Goal: Task Accomplishment & Management: Use online tool/utility

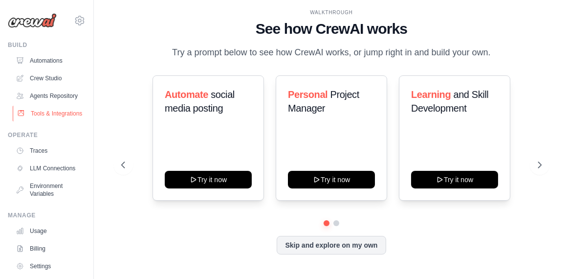
click at [41, 121] on link "Tools & Integrations" at bounding box center [50, 114] width 74 height 16
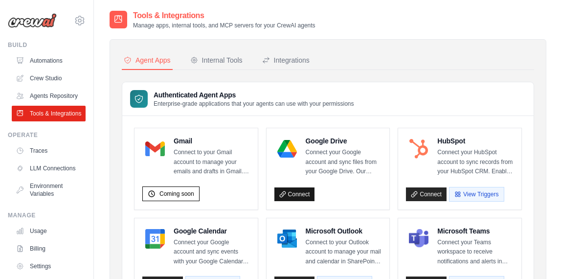
click at [296, 192] on link "Connect" at bounding box center [294, 194] width 41 height 14
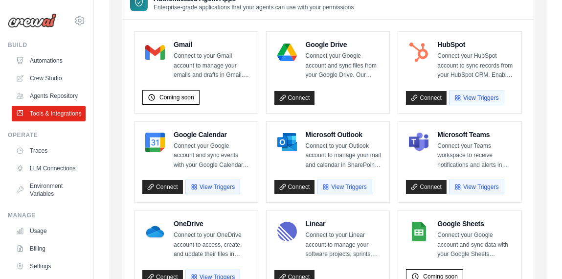
scroll to position [97, 0]
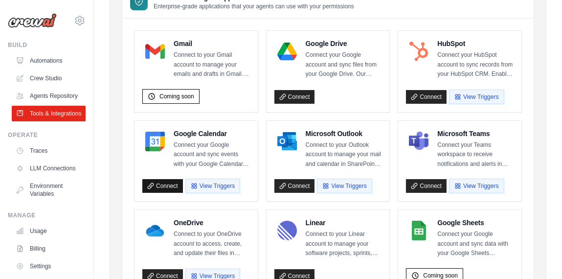
click at [165, 185] on link "Connect" at bounding box center [162, 186] width 41 height 14
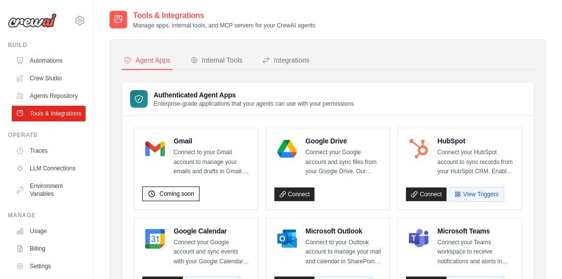
scroll to position [97, 0]
